Goal: Task Accomplishment & Management: Manage account settings

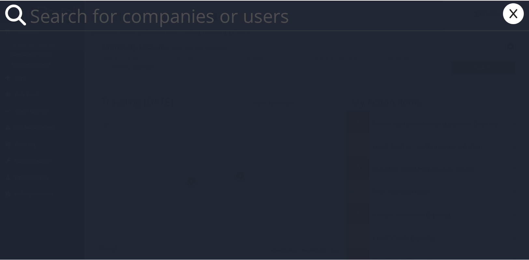
paste input "LSU/LSU HEALTH SCIENCES CTR- N O"
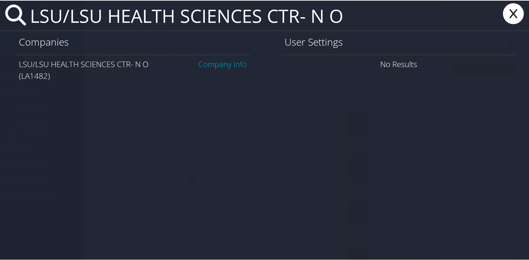
type input "LSU/LSU HEALTH SCIENCES CTR- N O"
click at [235, 65] on link "Company Info" at bounding box center [223, 63] width 49 height 11
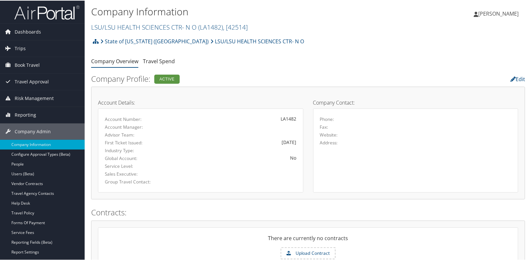
click at [8, 3] on li at bounding box center [42, 11] width 85 height 23
click at [153, 27] on link "LSU/LSU HEALTH SCIENCES CTR- N O ( LA1482 ) , [ 42514 ]" at bounding box center [169, 26] width 157 height 9
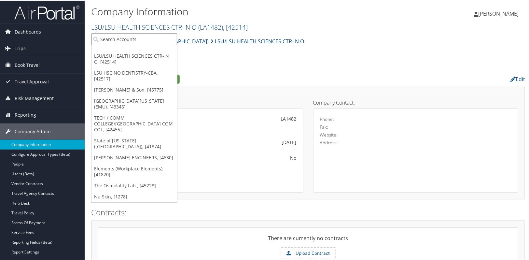
click at [139, 37] on input "search" at bounding box center [135, 39] width 86 height 12
type input "kpg"
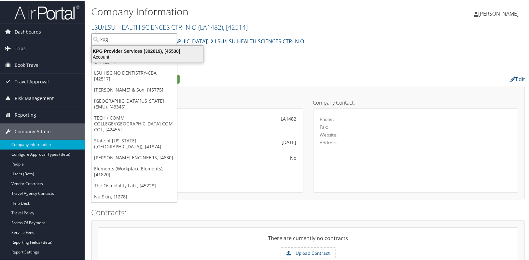
click at [131, 50] on div "KPG Provider Services (302019), [45530]" at bounding box center [147, 51] width 119 height 6
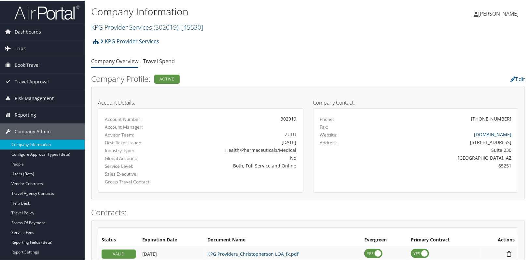
click at [23, 49] on span "Trips" at bounding box center [20, 48] width 11 height 16
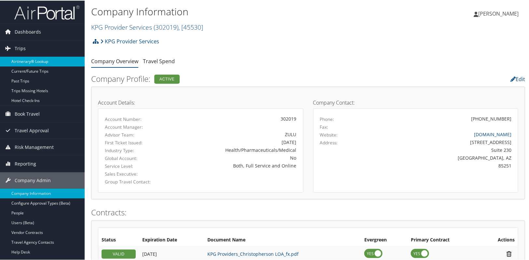
click at [24, 61] on link "Airtinerary® Lookup" at bounding box center [42, 61] width 85 height 10
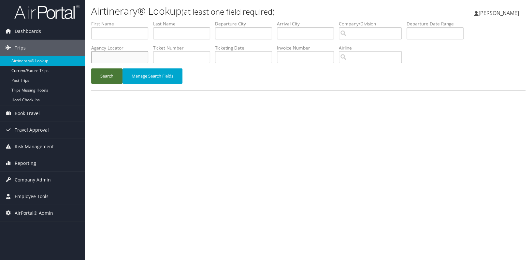
drag, startPoint x: 108, startPoint y: 56, endPoint x: 101, endPoint y: 71, distance: 16.6
click at [108, 56] on input "text" at bounding box center [119, 57] width 57 height 12
paste input "D80X6C"
type input "D80X6C"
click at [101, 76] on button "Search" at bounding box center [106, 75] width 31 height 15
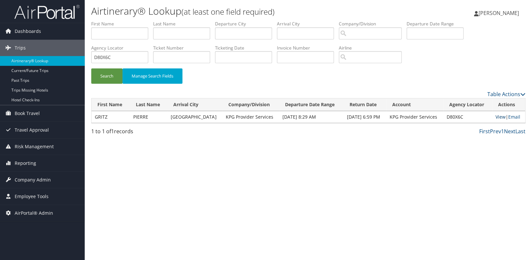
click at [501, 118] on link "View" at bounding box center [501, 117] width 10 height 6
click at [501, 117] on link "View" at bounding box center [501, 117] width 10 height 6
click at [500, 114] on link "View" at bounding box center [501, 117] width 10 height 6
click at [32, 181] on span "Company Admin" at bounding box center [33, 180] width 36 height 16
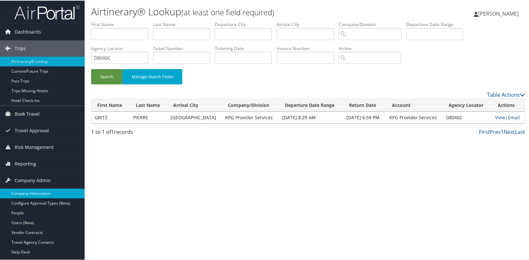
click at [32, 189] on link "Company Information" at bounding box center [42, 193] width 85 height 10
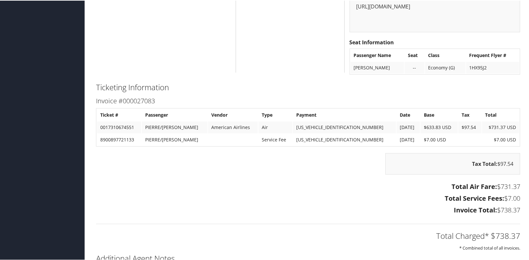
scroll to position [1254, 0]
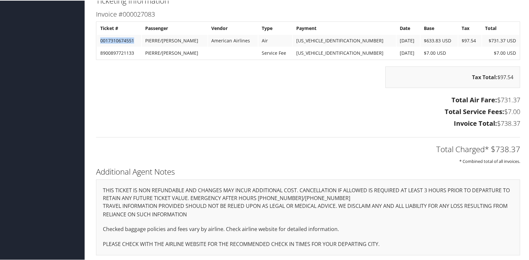
drag, startPoint x: 134, startPoint y: 39, endPoint x: 100, endPoint y: 41, distance: 34.3
click at [100, 41] on td "0017310674551" at bounding box center [119, 40] width 44 height 12
copy td "0017310674551"
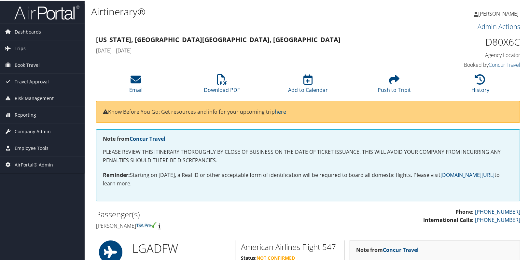
click at [287, 13] on h1 "Airtinerary®" at bounding box center [236, 11] width 290 height 14
drag, startPoint x: 483, startPoint y: 42, endPoint x: 518, endPoint y: 48, distance: 36.0
click at [518, 48] on div "D80X6C Agency Locator Agency Locator D80X6C Booked by Concur Travel Booked by C…" at bounding box center [471, 51] width 108 height 37
copy h1 "D80X6C"
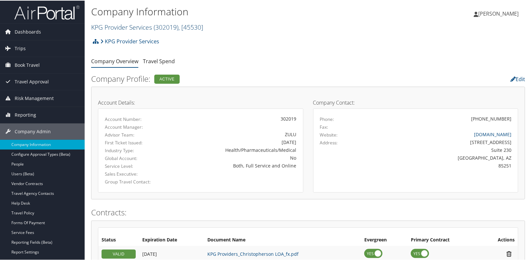
click at [108, 24] on link "KPG Provider Services ( 302019 ) , [ 45530 ]" at bounding box center [147, 26] width 112 height 9
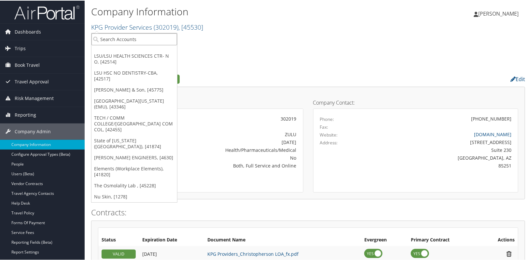
click at [108, 40] on input "search" at bounding box center [135, 39] width 86 height 12
type input "TEMPLE"
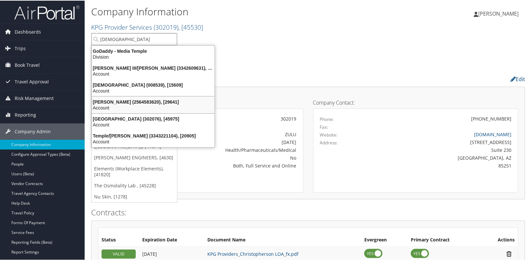
click at [122, 114] on div "Temple University (302076), [45975] Account" at bounding box center [153, 121] width 121 height 15
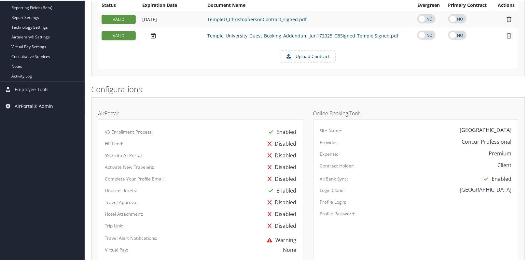
scroll to position [237, 0]
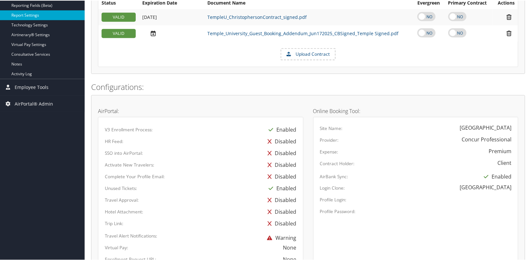
click at [28, 13] on link "Report Settings" at bounding box center [42, 15] width 85 height 10
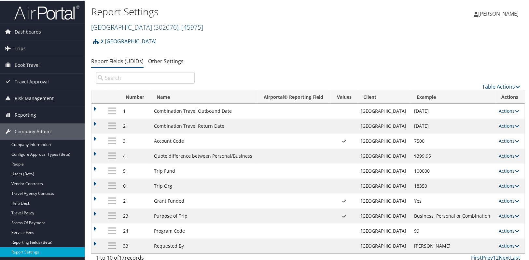
click at [510, 141] on link "Actions" at bounding box center [509, 140] width 21 height 6
click at [469, 173] on link "Edit" at bounding box center [481, 172] width 70 height 11
select select "both"
select select "trip"
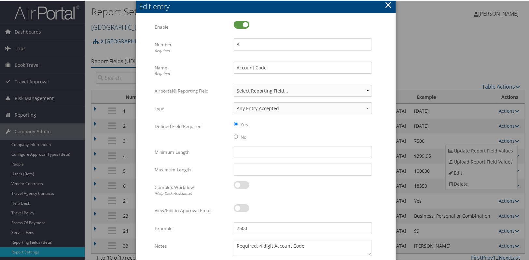
click at [385, 3] on button "×" at bounding box center [388, 4] width 7 height 13
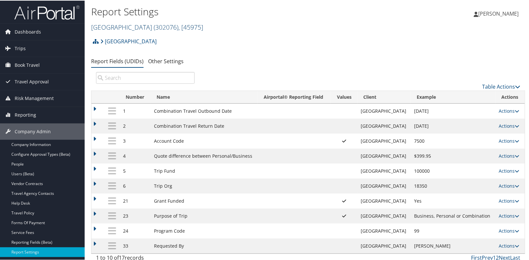
click at [123, 30] on link "Temple University ( 302076 ) , [ 45975 ]" at bounding box center [147, 26] width 112 height 9
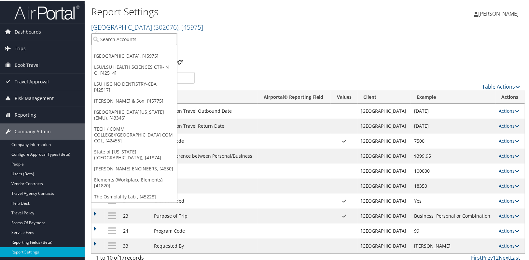
click at [120, 41] on input "search" at bounding box center [135, 39] width 86 height 12
type input "troy"
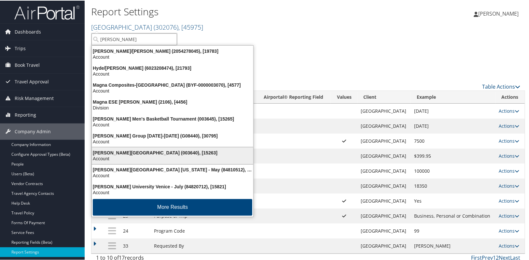
click at [155, 151] on div "Troy University (003640), [15263]" at bounding box center [172, 152] width 169 height 6
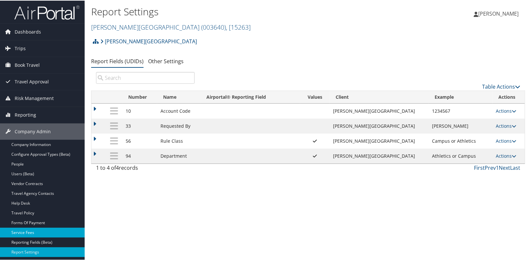
scroll to position [59, 0]
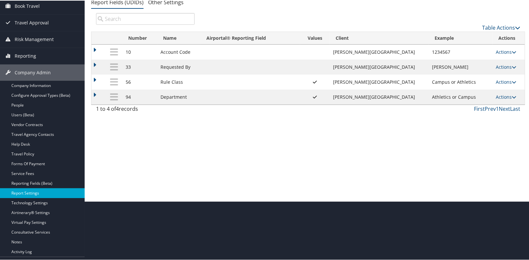
click at [34, 192] on link "Report Settings" at bounding box center [42, 193] width 85 height 10
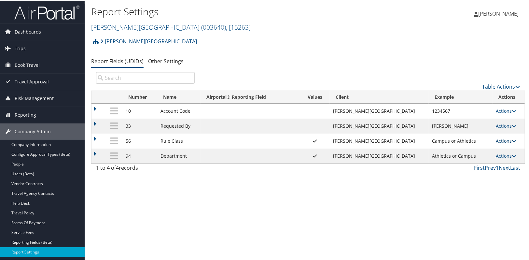
click at [496, 140] on link "Actions" at bounding box center [506, 140] width 21 height 6
click at [476, 148] on link "Update Report Field Values" at bounding box center [474, 150] width 70 height 11
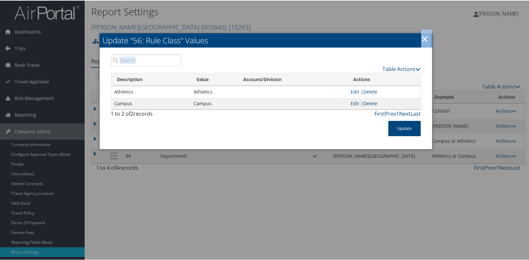
drag, startPoint x: 292, startPoint y: 40, endPoint x: 288, endPoint y: 66, distance: 26.4
click at [288, 66] on div "Update "56: Rule Class" Values × Table Actions Loading... Description Value Acc…" at bounding box center [266, 91] width 334 height 116
click at [283, 33] on h2 "Update "56: Rule Class" Values" at bounding box center [266, 40] width 333 height 14
click at [425, 40] on link "×" at bounding box center [425, 38] width 7 height 13
